Goal: Task Accomplishment & Management: Complete application form

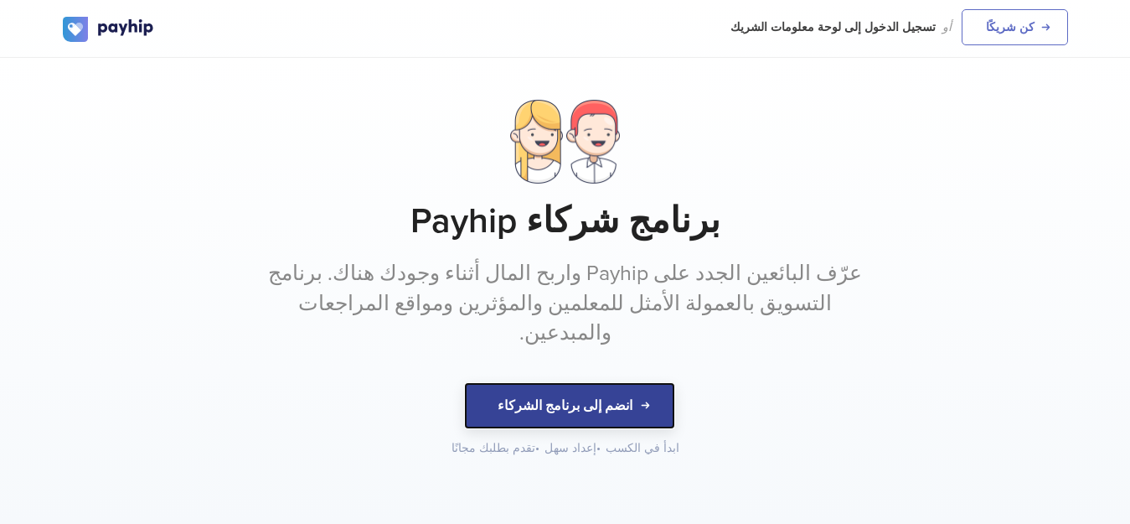
click at [563, 382] on button "انضم إلى برنامج الشركاء" at bounding box center [569, 405] width 211 height 47
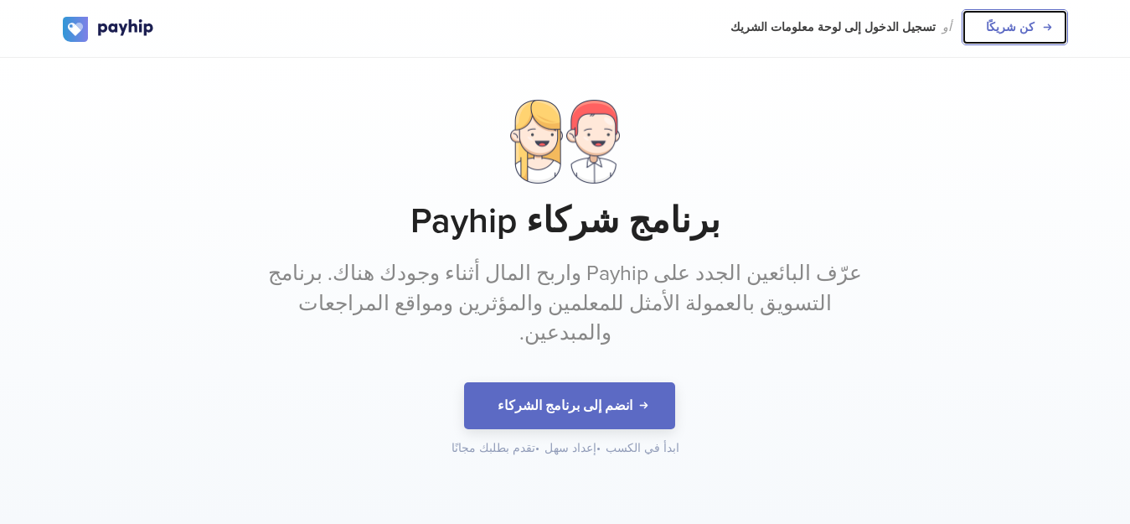
click at [1013, 26] on font "كن شريكًا" at bounding box center [1010, 27] width 49 height 14
